Goal: Task Accomplishment & Management: Use online tool/utility

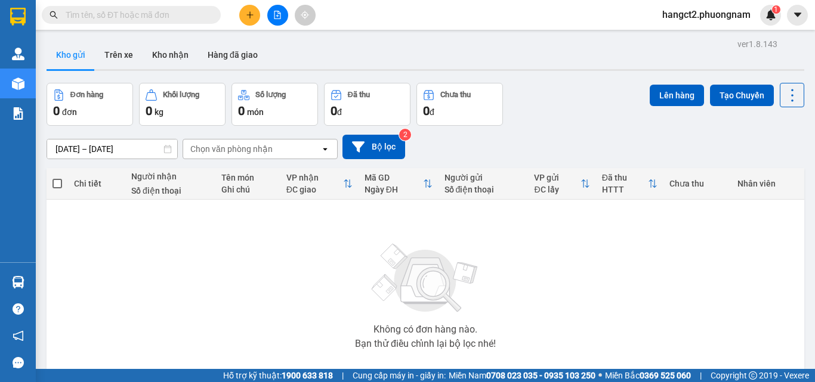
click at [277, 21] on button at bounding box center [277, 15] width 21 height 21
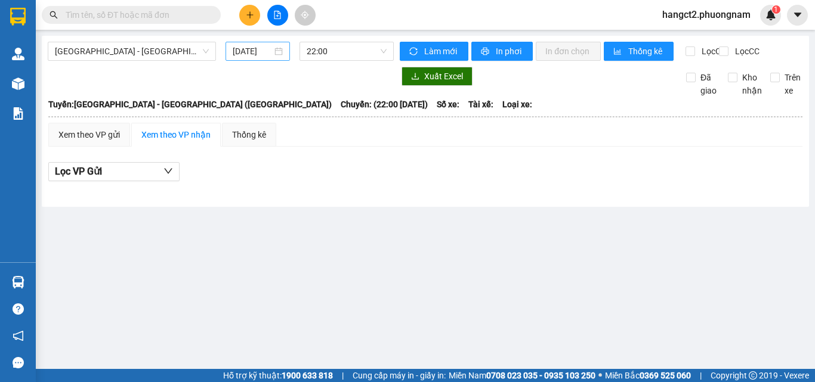
click at [247, 54] on input "[DATE]" at bounding box center [252, 51] width 39 height 13
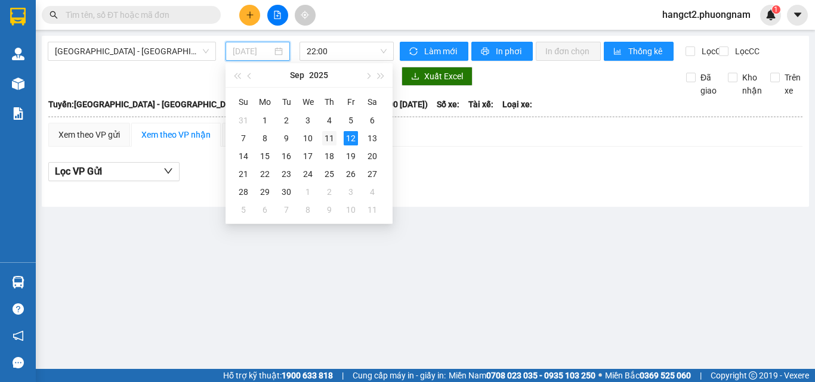
click at [325, 138] on div "11" at bounding box center [329, 138] width 14 height 14
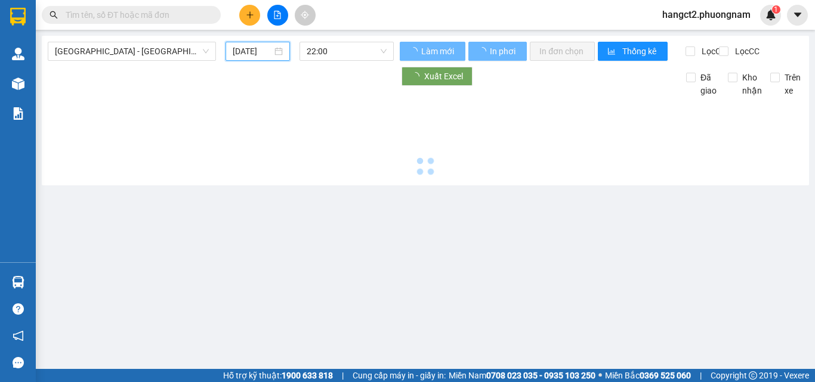
type input "[DATE]"
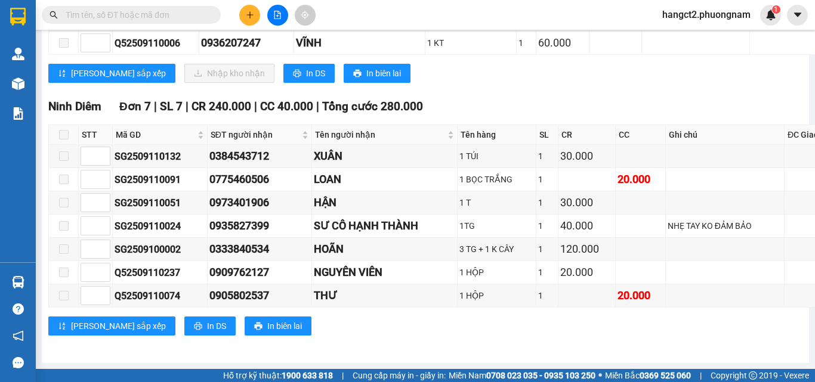
scroll to position [11208, 0]
click at [283, 83] on button "In DS" at bounding box center [308, 73] width 51 height 19
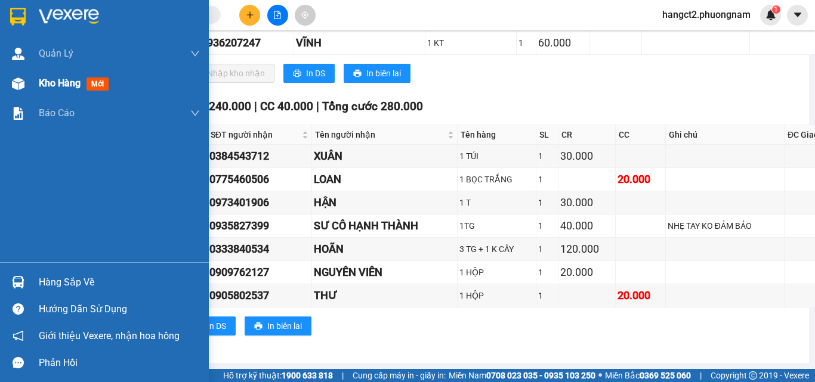
click at [39, 85] on span "Kho hàng" at bounding box center [60, 83] width 42 height 11
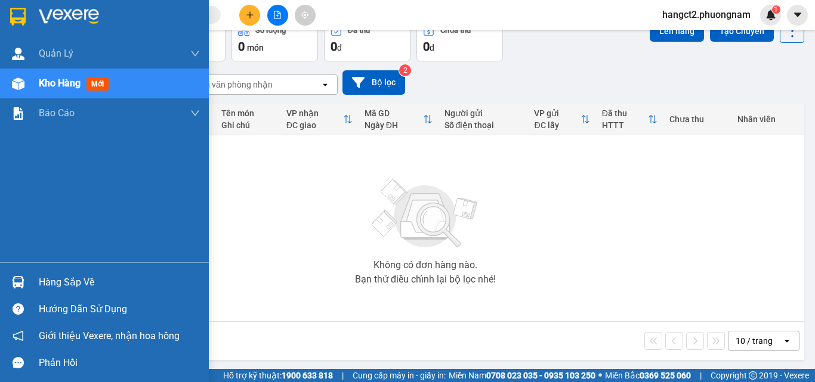
scroll to position [66, 0]
